Goal: Use online tool/utility: Utilize a website feature to perform a specific function

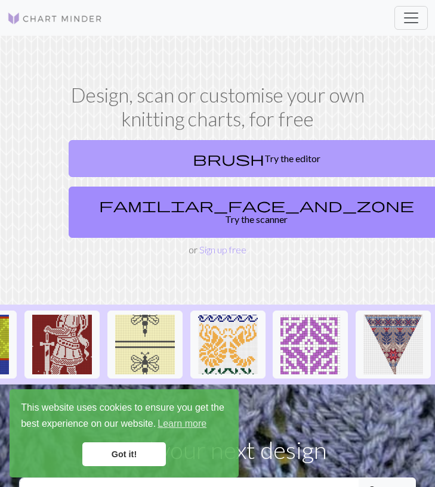
click at [198, 159] on link "brush Try the editor" at bounding box center [257, 158] width 376 height 37
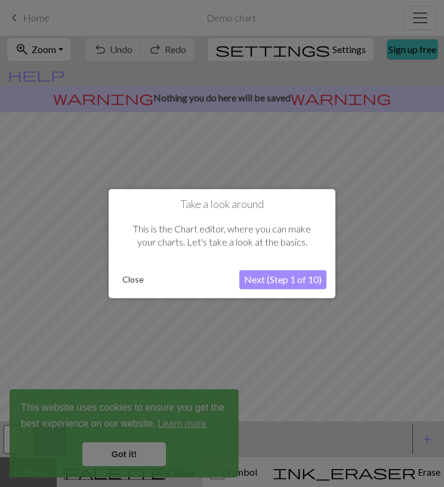
click at [257, 277] on button "Next (Step 1 of 10)" at bounding box center [282, 279] width 87 height 19
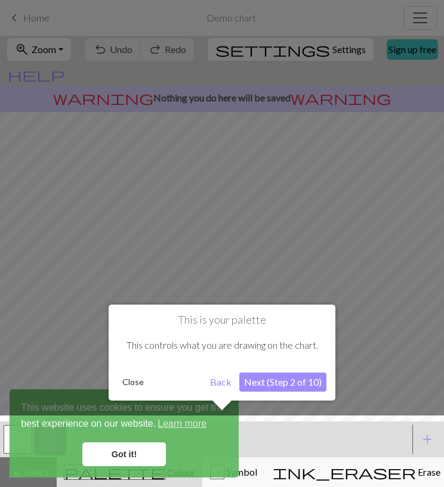
click at [252, 379] on button "Next (Step 2 of 10)" at bounding box center [282, 382] width 87 height 19
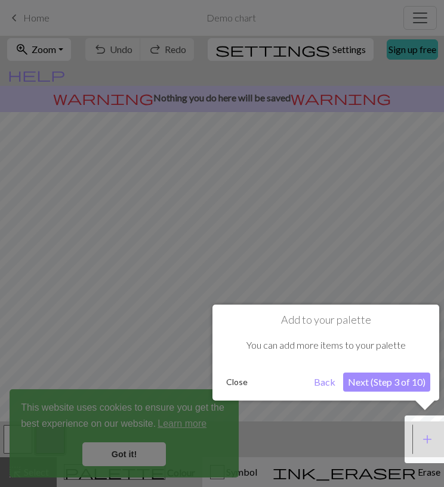
click at [385, 381] on button "Next (Step 3 of 10)" at bounding box center [386, 382] width 87 height 19
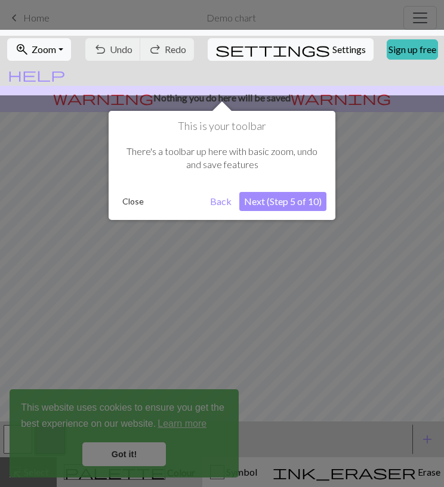
click at [278, 196] on button "Next (Step 5 of 10)" at bounding box center [282, 201] width 87 height 19
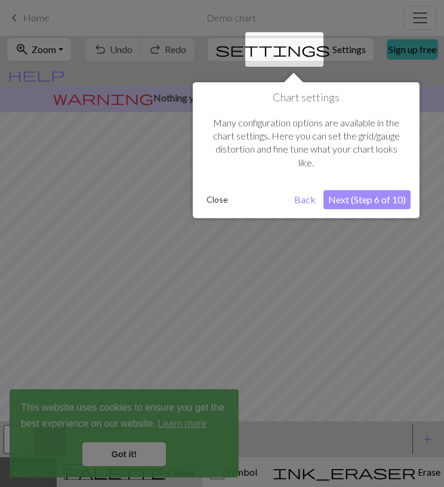
click at [345, 205] on button "Next (Step 6 of 10)" at bounding box center [366, 199] width 87 height 19
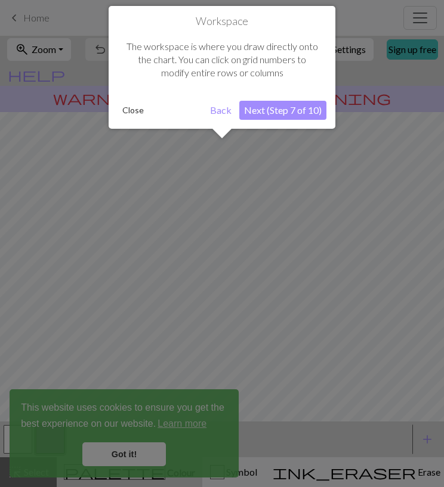
scroll to position [72, 0]
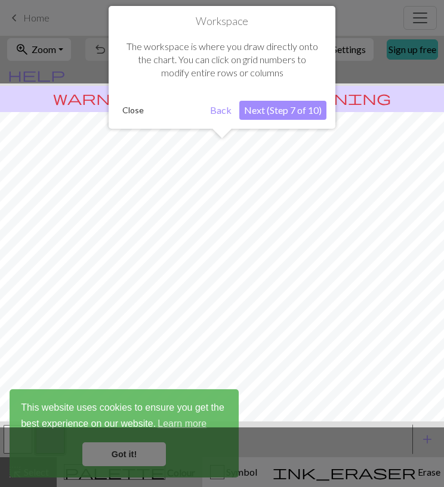
click at [293, 112] on button "Next (Step 7 of 10)" at bounding box center [282, 110] width 87 height 19
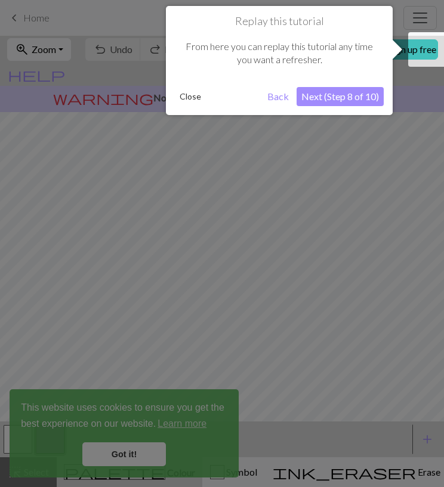
click at [350, 92] on button "Next (Step 8 of 10)" at bounding box center [339, 96] width 87 height 19
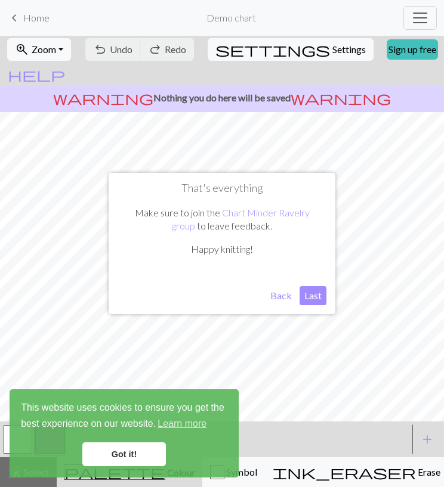
click at [280, 296] on button "Back" at bounding box center [280, 295] width 31 height 19
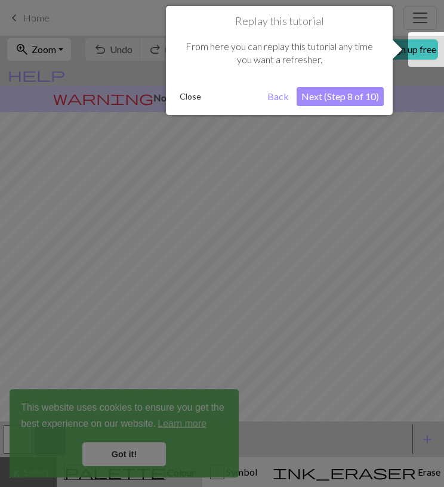
click at [359, 101] on button "Next (Step 8 of 10)" at bounding box center [339, 96] width 87 height 19
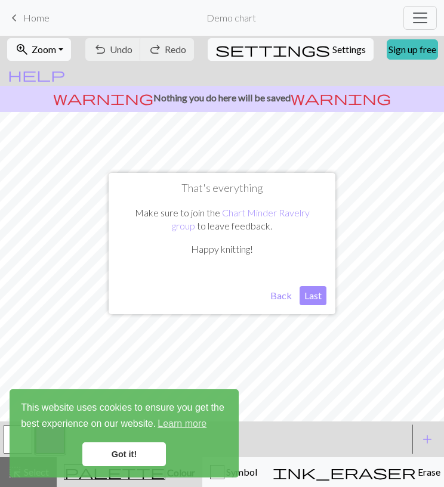
click at [314, 299] on button "Last" at bounding box center [312, 295] width 27 height 19
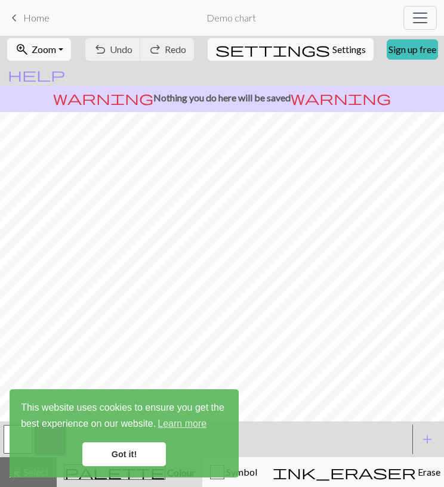
click at [114, 466] on div "This website uses cookies to ensure you get the best experience on our website.…" at bounding box center [124, 433] width 229 height 88
click at [123, 443] on link "Got it!" at bounding box center [123, 454] width 83 height 24
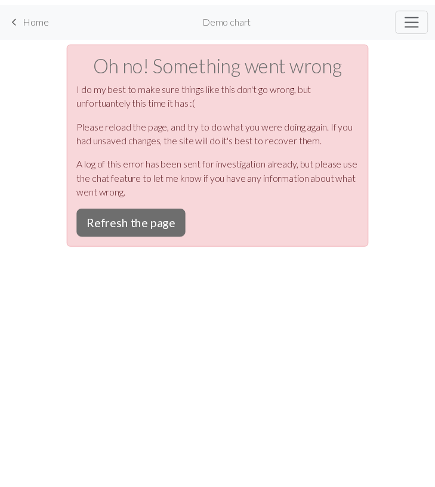
scroll to position [0, 0]
